Goal: Task Accomplishment & Management: Manage account settings

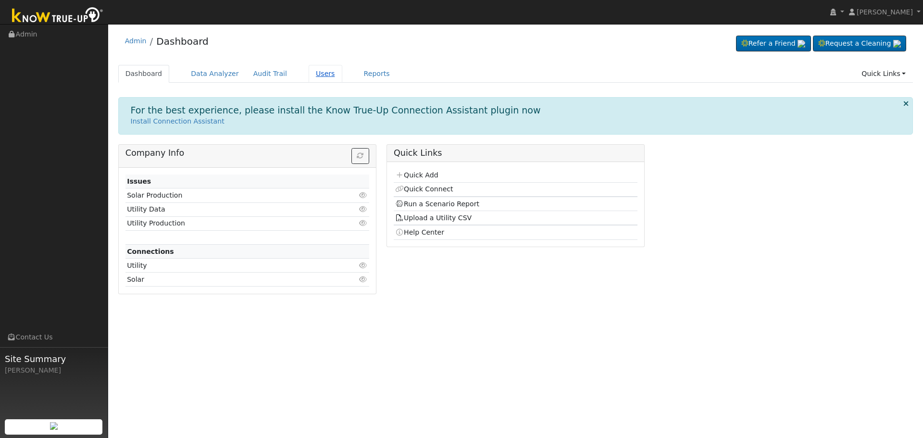
click at [315, 72] on link "Users" at bounding box center [326, 74] width 34 height 18
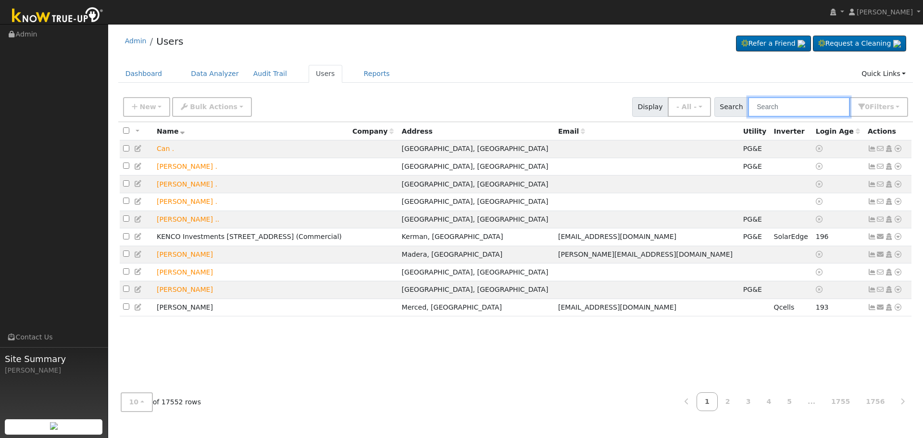
click at [787, 108] on input "text" at bounding box center [799, 107] width 102 height 20
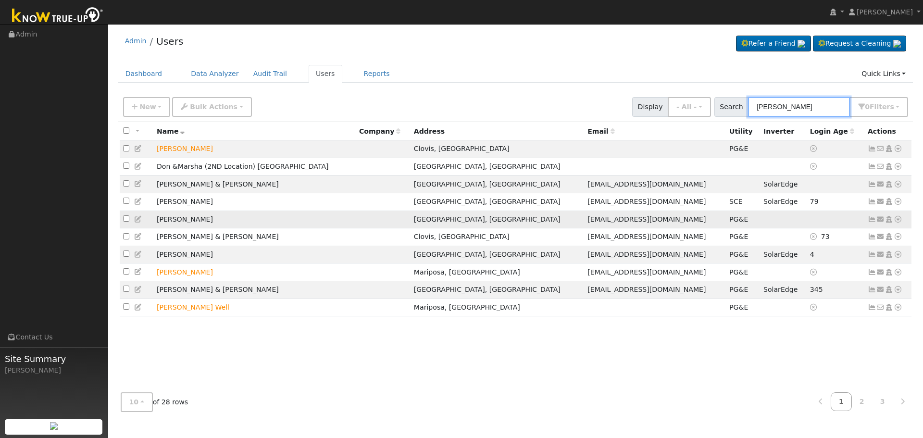
type input "marsha"
click at [872, 223] on icon at bounding box center [872, 219] width 9 height 7
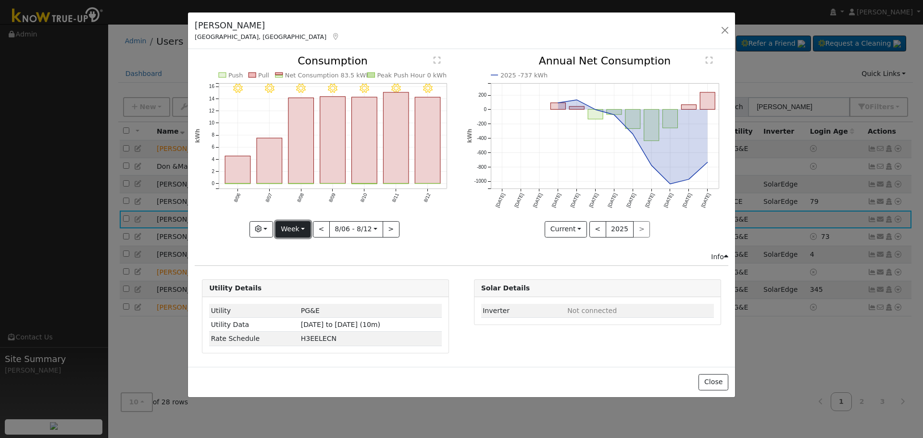
click at [285, 227] on button "Week" at bounding box center [293, 229] width 35 height 16
click at [296, 277] on link "Month" at bounding box center [309, 275] width 67 height 13
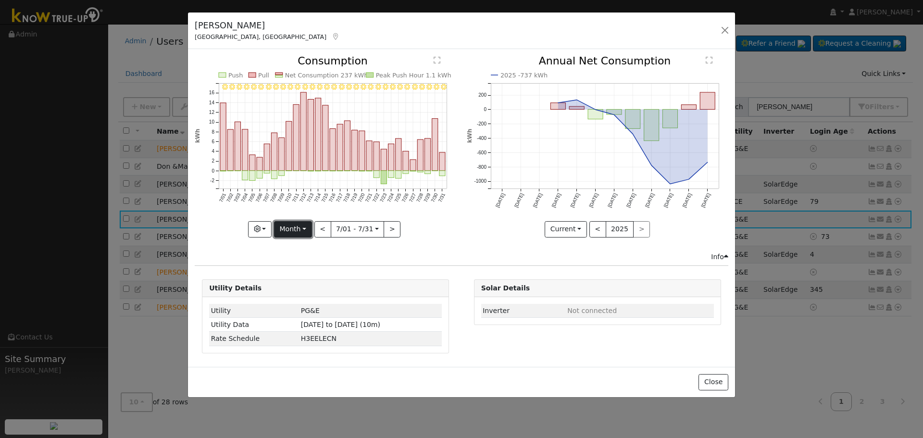
click at [297, 235] on button "Month" at bounding box center [293, 229] width 38 height 16
click at [296, 285] on link "Year" at bounding box center [308, 289] width 67 height 13
type input "2024-08-01"
